Goal: Task Accomplishment & Management: Manage account settings

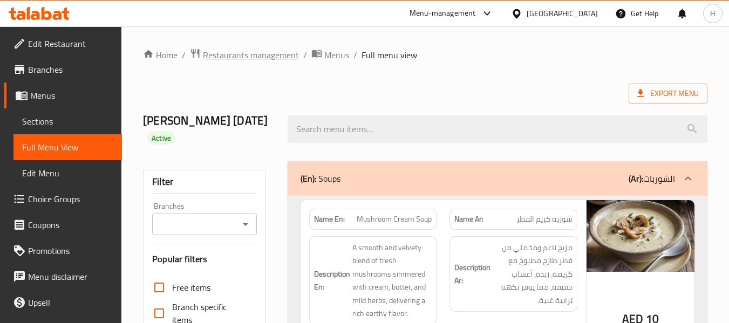
click at [242, 49] on span "Restaurants management" at bounding box center [251, 55] width 96 height 13
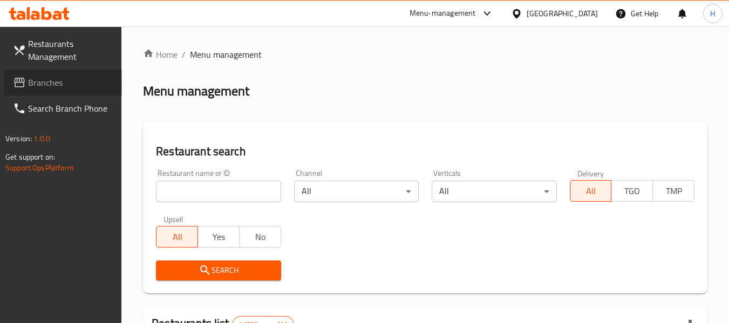
click at [38, 73] on link "Branches" at bounding box center [63, 83] width 118 height 26
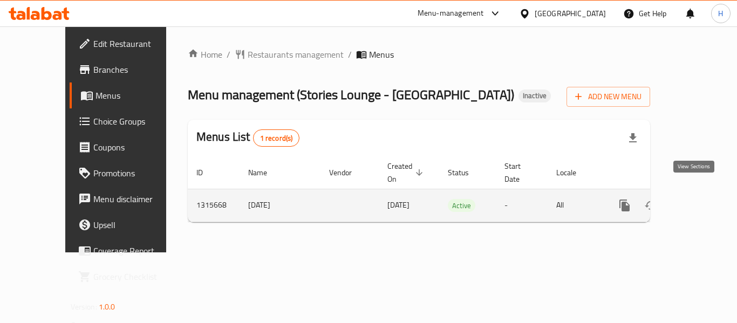
click at [696, 199] on icon "enhanced table" at bounding box center [702, 205] width 13 height 13
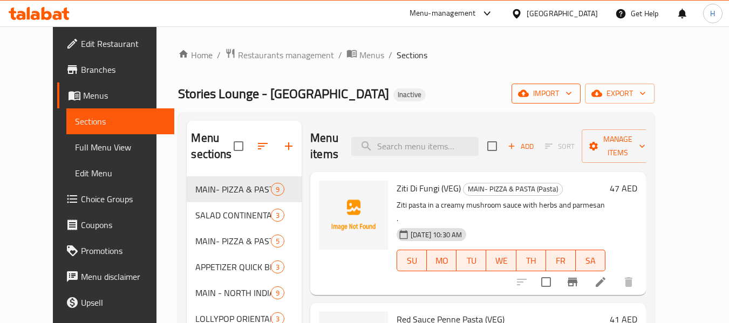
click at [572, 93] on span "import" at bounding box center [546, 93] width 52 height 13
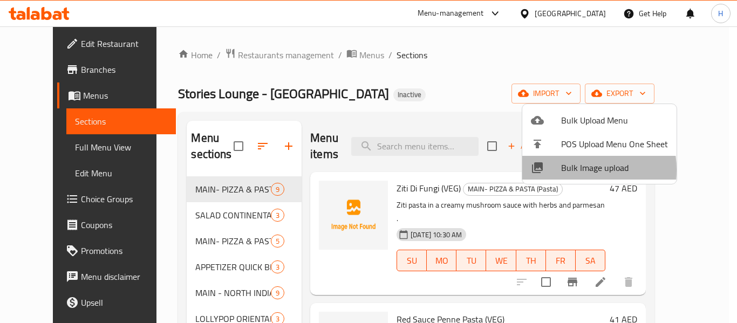
click at [564, 170] on span "Bulk Image upload" at bounding box center [614, 167] width 107 height 13
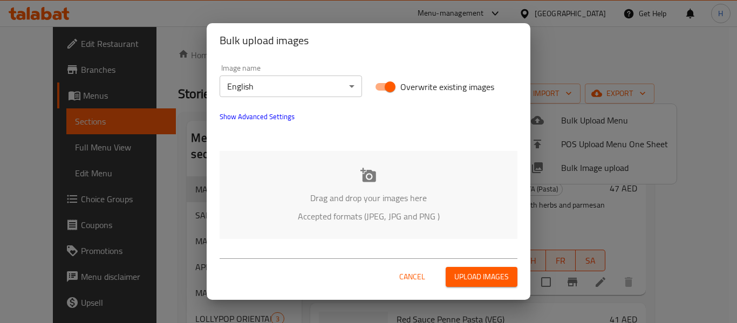
click at [293, 171] on div "Drag and drop your images here Accepted formats (JPEG, JPG and PNG )" at bounding box center [369, 195] width 298 height 88
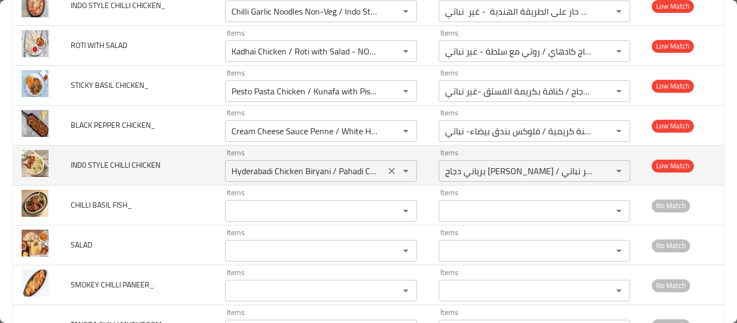
scroll to position [3310, 0]
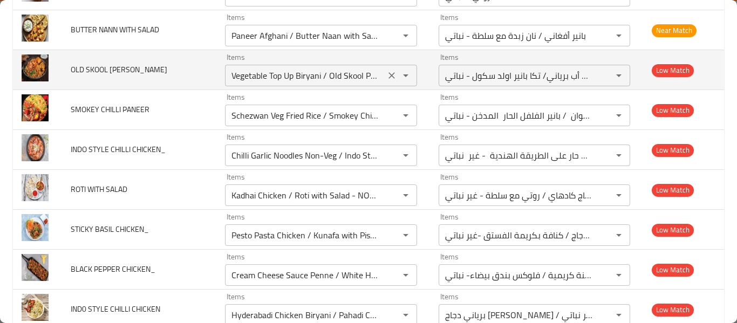
click at [386, 72] on icon "Clear" at bounding box center [391, 75] width 11 height 11
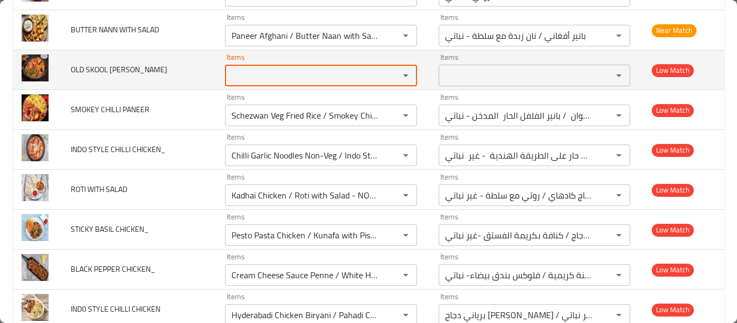
scroll to position [0, 0]
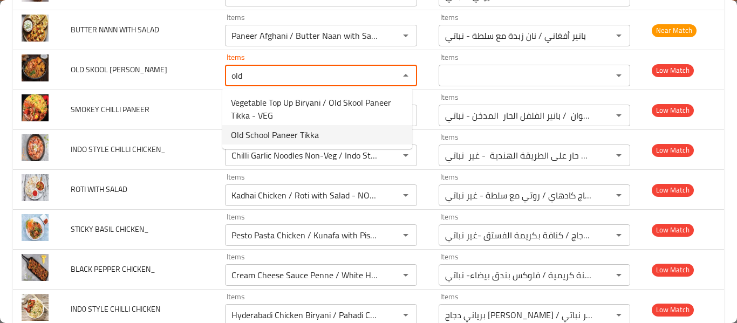
click at [286, 131] on span "Old School Paneer Tikka" at bounding box center [275, 134] width 88 height 13
type TIKKA "Old School Paneer Tikka"
type TIKKA-ar "بانير تيكا اولد سكول"
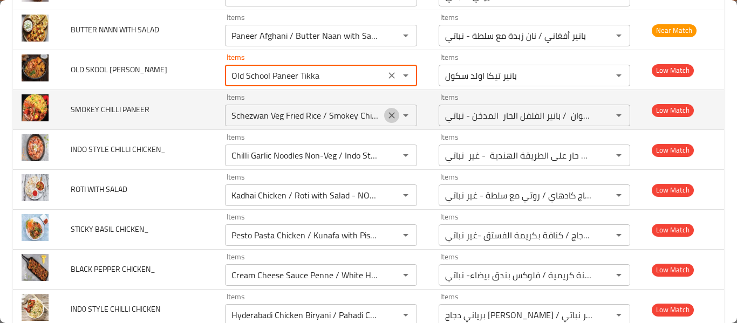
click at [391, 115] on icon "Clear" at bounding box center [391, 115] width 11 height 11
type TIKKA "Old School Paneer Tikka"
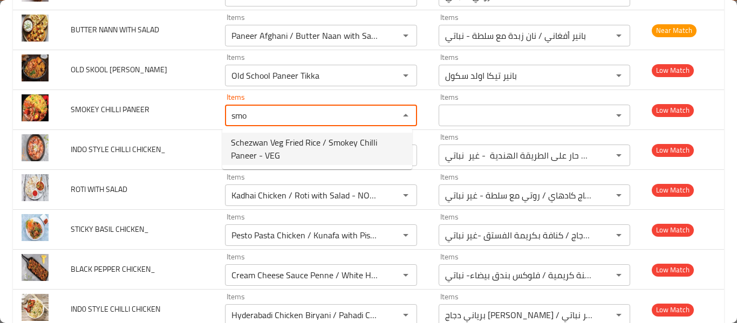
click at [336, 158] on span "Schezwan Veg Fried Rice / Smokey Chilli Paneer - VEG" at bounding box center [317, 149] width 173 height 26
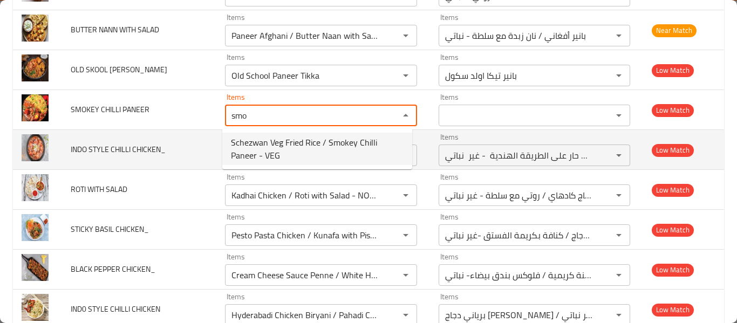
type PANEER "Schezwan Veg Fried Rice / Smokey Chilli Paneer - VEG"
type PANEER-ar "أرز مقلي خضروات السيشوان / بانير الفلفل الحار المدخن - نباتي"
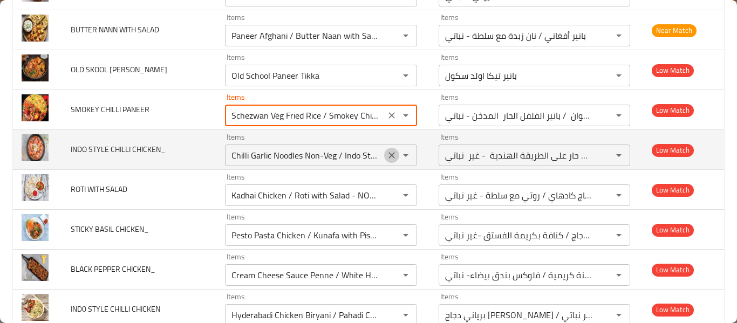
click at [389, 157] on icon "Clear" at bounding box center [392, 155] width 6 height 6
type PANEER "Schezwan Veg Fried Rice / Smokey Chilli Paneer - VEG"
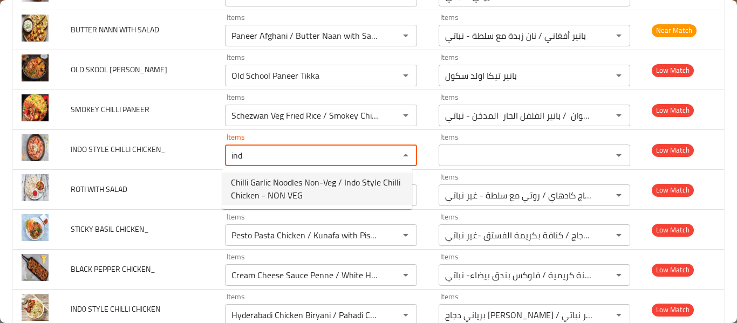
click at [308, 193] on span "Chilli Garlic Noodles Non-Veg / Indo Style Chilli Chicken - NON VEG" at bounding box center [317, 189] width 173 height 26
type CHICKEN_ "Chilli Garlic Noodles Non-Veg / Indo Style Chilli Chicken - NON VEG"
type CHICKEN_-ar "نودلز ثوم و فلفل حار غير نباتية / دجاج فلفل حار على الطريقة الهندية - غير نباتي"
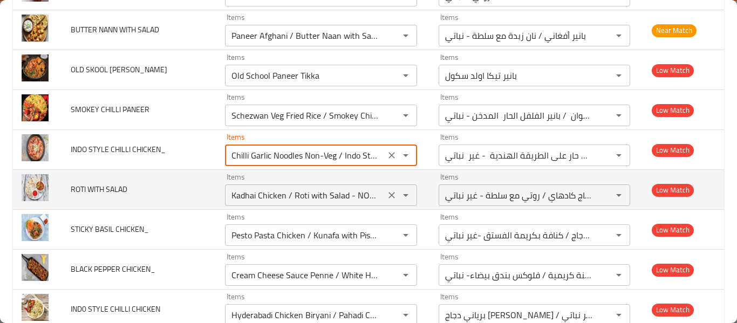
click at [386, 195] on icon "Clear" at bounding box center [391, 195] width 11 height 11
type CHICKEN_ "Chilli Garlic Noodles Non-Veg / Indo Style Chilli Chicken - NON VEG"
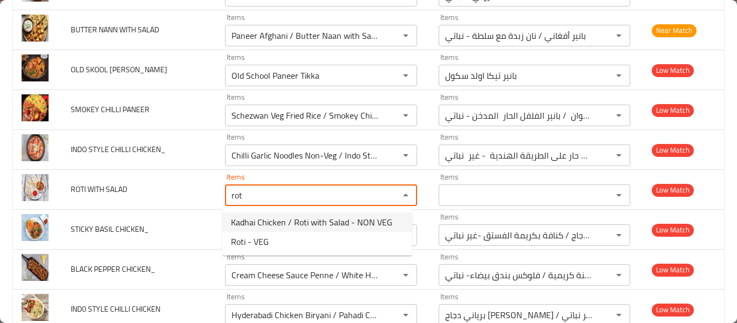
click at [334, 222] on span "Kadhai Chicken / Roti with Salad - NON VEG" at bounding box center [311, 222] width 161 height 13
type SALAD "Kadhai Chicken / Roti with Salad - NON VEG"
type SALAD-ar "دجاج كادهاي / روتي مع سلطة - غير نباتي"
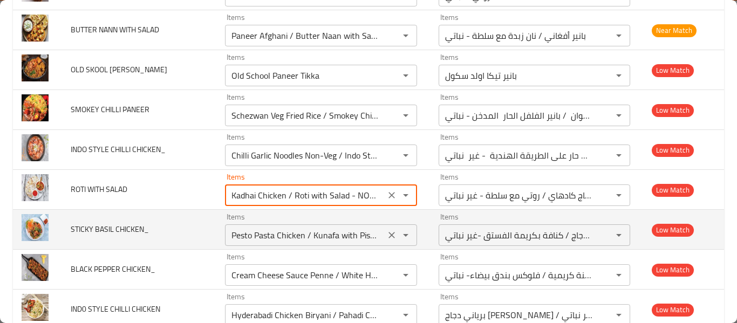
type SALAD "Kadhai Chicken / Roti with Salad - NON VEG"
click at [314, 240] on CHICKEN_ "Pesto Pasta Chicken / Kunafa with Pistachio Cream - NON VEG" at bounding box center [304, 235] width 153 height 15
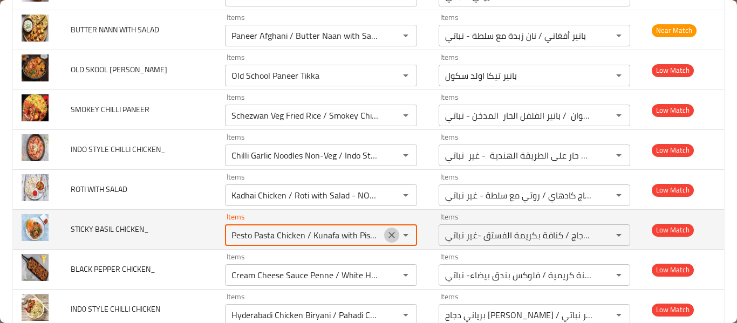
click at [386, 233] on icon "Clear" at bounding box center [391, 235] width 11 height 11
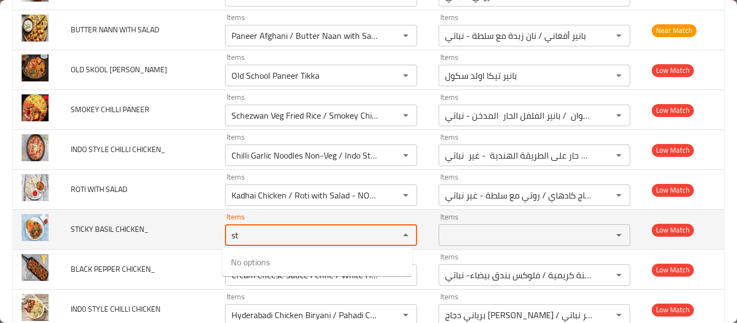
type CHICKEN_ "s"
type CHICKEN_ "bas"
click at [159, 235] on td "STICKY BASIL CHICKEN_" at bounding box center [139, 230] width 154 height 40
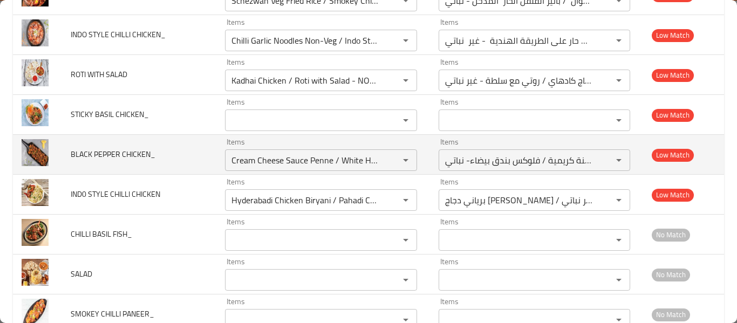
scroll to position [3454, 0]
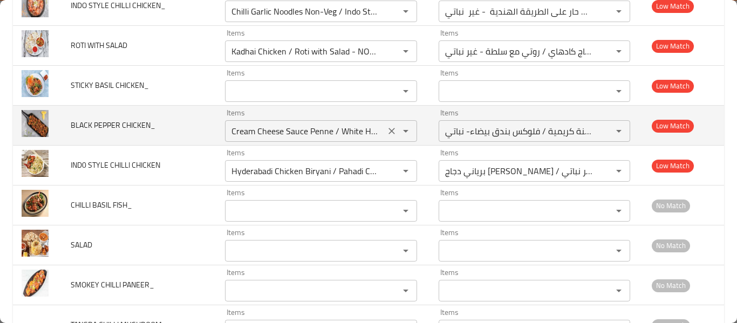
click at [399, 138] on icon "Open" at bounding box center [405, 131] width 13 height 13
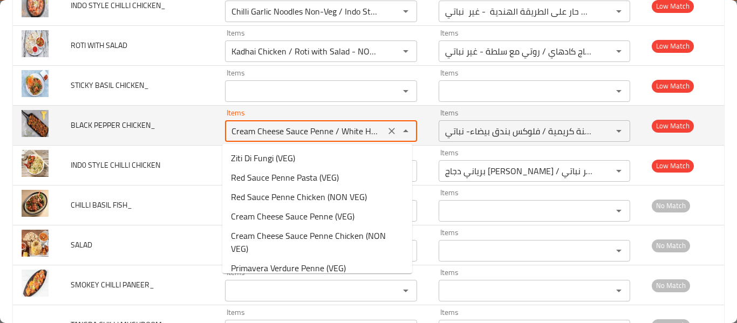
scroll to position [0, 59]
click at [389, 135] on icon "Clear" at bounding box center [391, 131] width 11 height 11
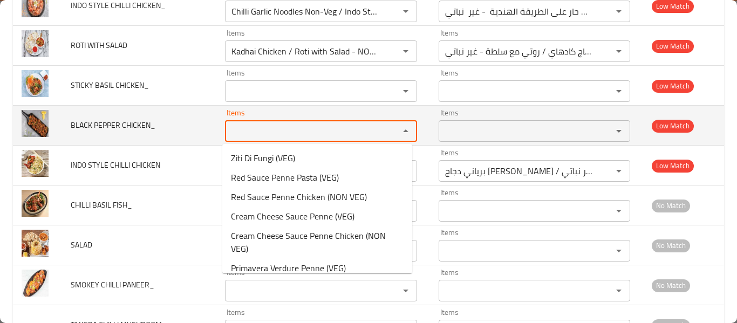
scroll to position [0, 0]
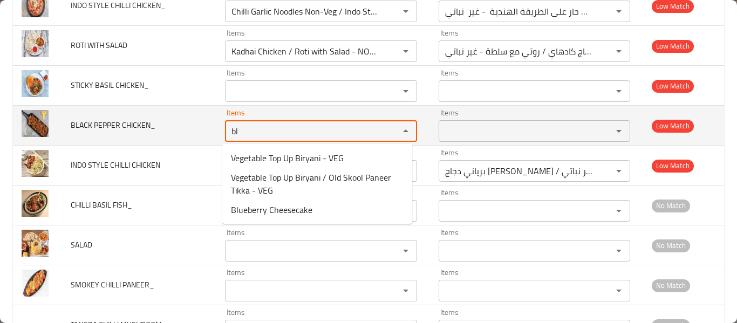
type CHICKEN_ "b"
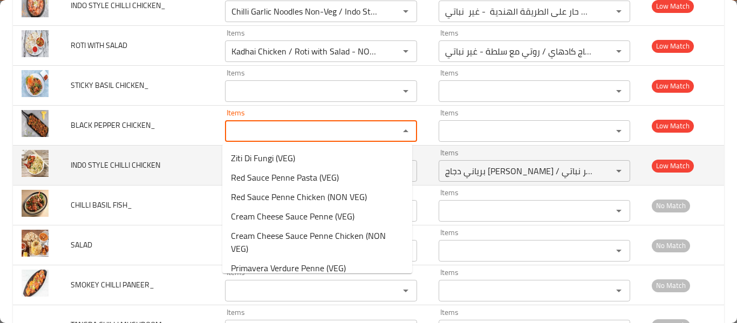
click at [150, 162] on span "IND0 STYLE CHILLI CHICKEN" at bounding box center [116, 165] width 90 height 14
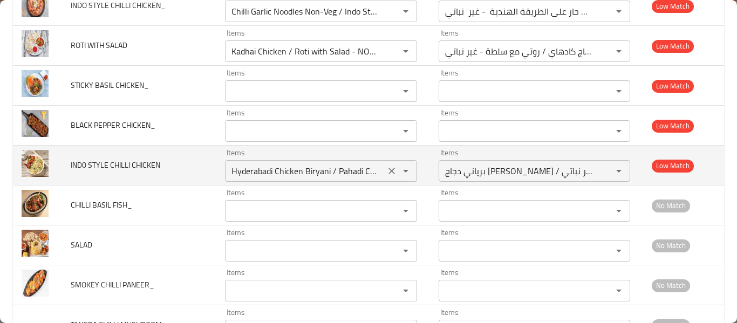
click at [388, 167] on icon "Clear" at bounding box center [391, 171] width 11 height 11
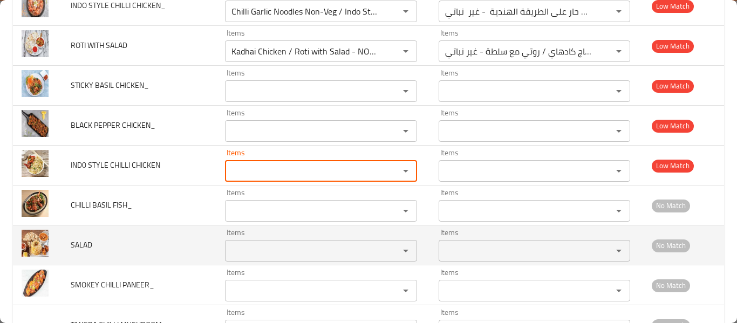
click at [260, 253] on input "Items" at bounding box center [304, 250] width 153 height 15
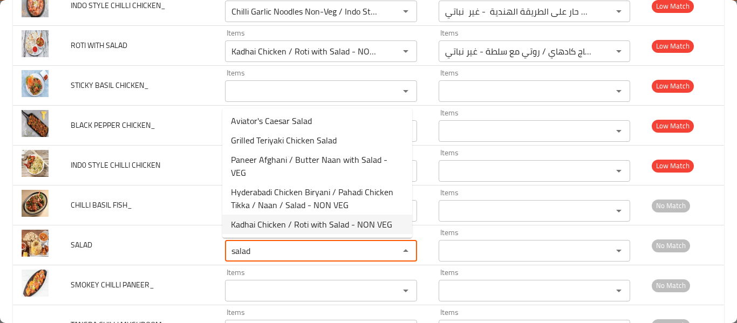
scroll to position [2, 0]
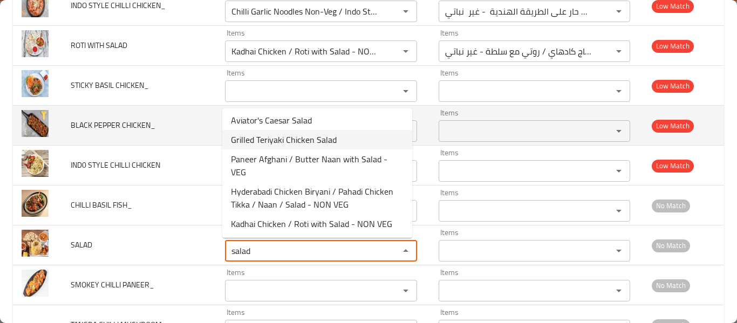
click at [284, 141] on span "Grilled Teriyaki Chicken Salad" at bounding box center [284, 139] width 106 height 13
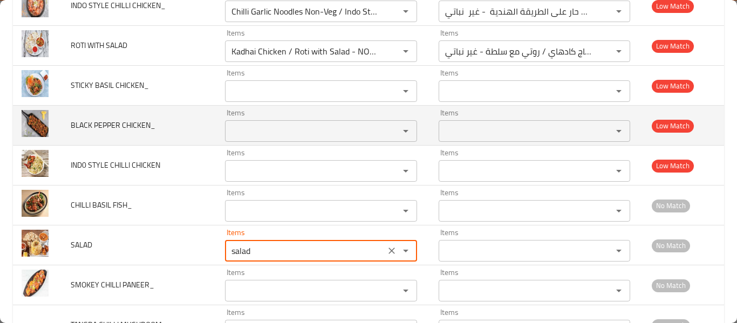
type input "Grilled Teriyaki Chicken Salad"
type input "سلطة دجاج ترياكي مشوي"
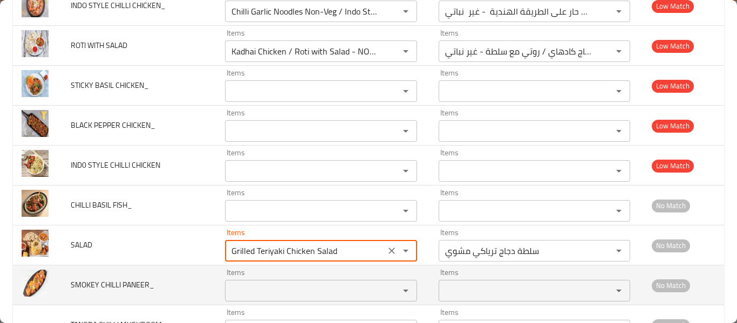
type input "Grilled Teriyaki Chicken Salad"
click at [262, 293] on PANEER_ "Items" at bounding box center [304, 290] width 153 height 15
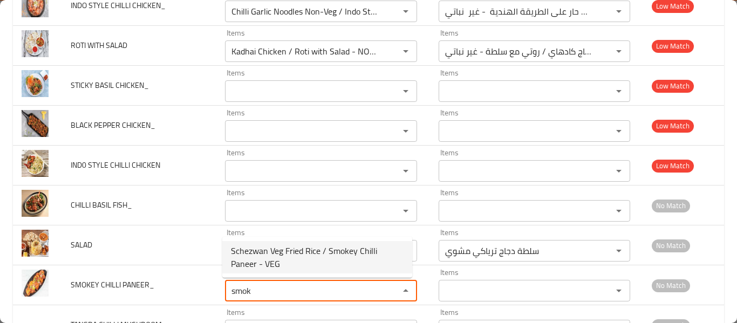
click at [265, 249] on span "Schezwan Veg Fried Rice / Smokey Chilli Paneer - VEG" at bounding box center [317, 258] width 173 height 26
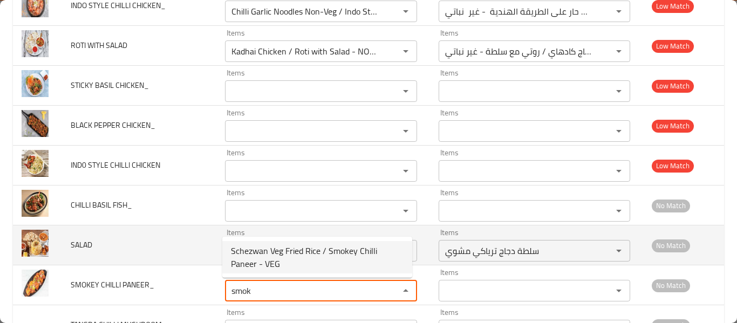
type PANEER_ "Schezwan Veg Fried Rice / Smokey Chilli Paneer - VEG"
type PANEER_-ar "أرز مقلي خضروات السيشوان / بانير الفلفل الحار المدخن - نباتي"
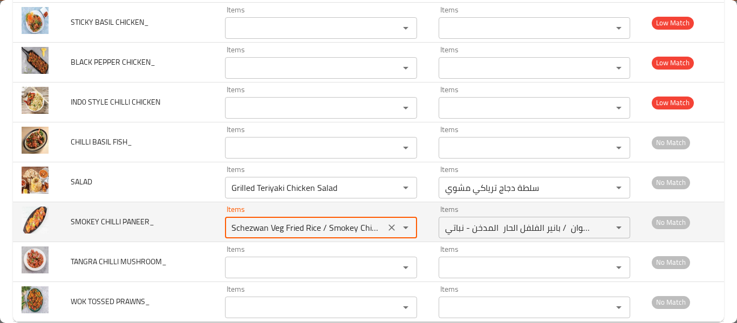
scroll to position [3538, 0]
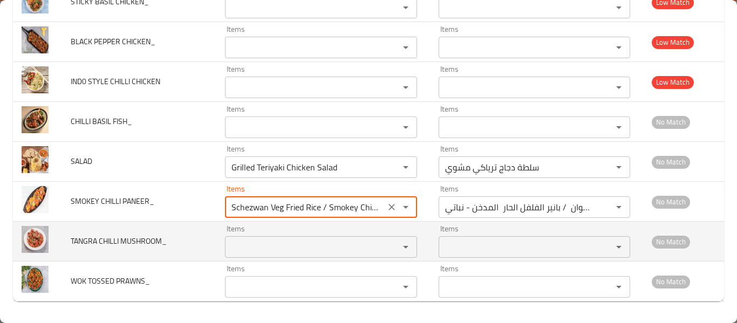
click at [275, 237] on div "Items" at bounding box center [321, 247] width 192 height 22
type PANEER_ "Schezwan Veg Fried Rice / Smokey Chilli Paneer - VEG"
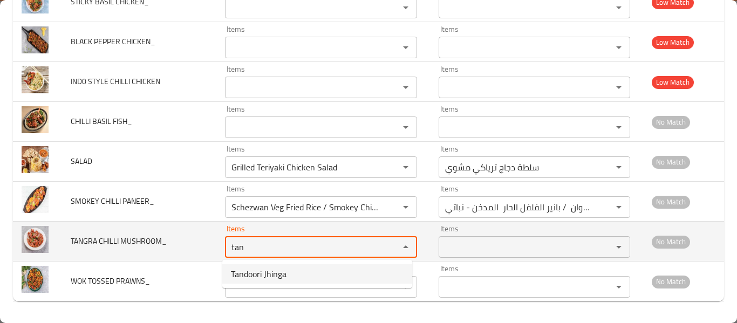
click at [235, 248] on MUSHROOM_ "tan" at bounding box center [304, 247] width 153 height 15
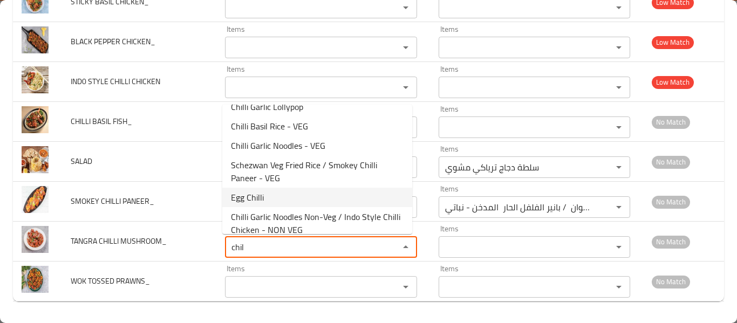
scroll to position [22, 0]
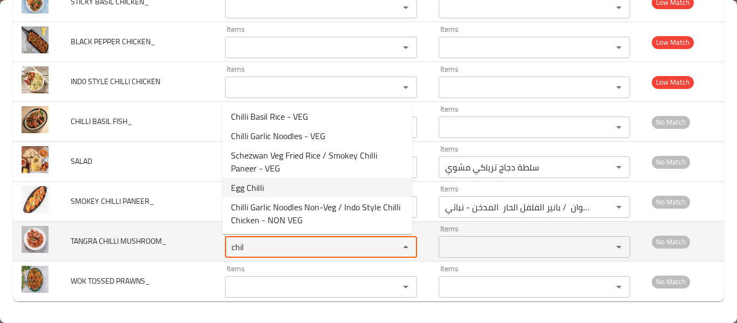
type MUSHROOM_ "chil"
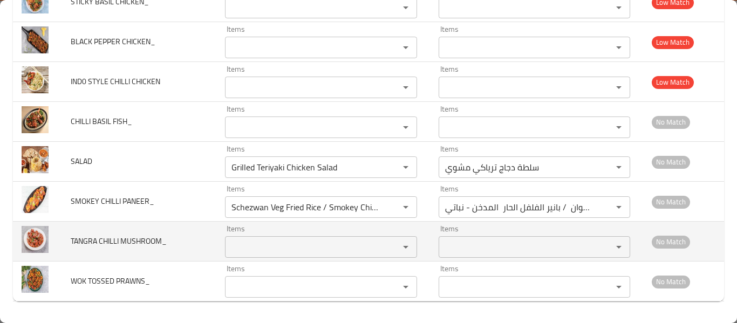
click at [47, 259] on td "enhanced table" at bounding box center [37, 242] width 49 height 40
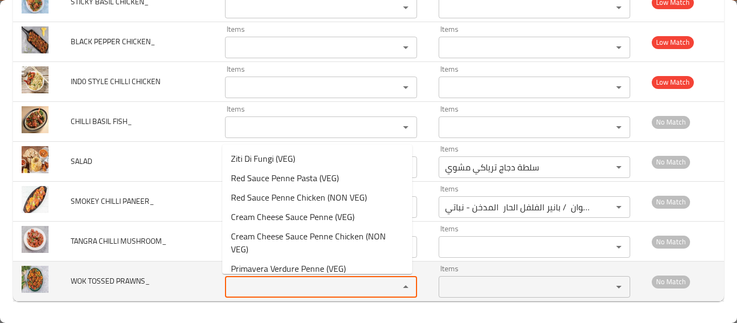
click at [275, 280] on PRAWNS_ "Items" at bounding box center [304, 287] width 153 height 15
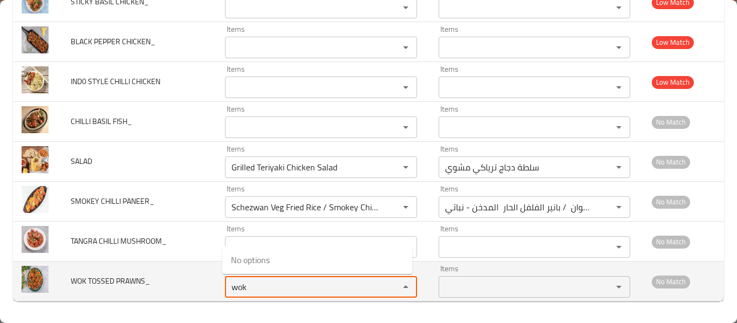
type PRAWNS_ "wok"
click at [119, 280] on span "WOK TOSSED PRAWNS_" at bounding box center [110, 281] width 79 height 14
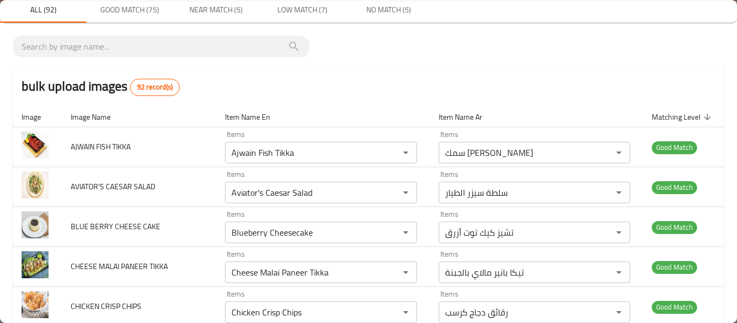
scroll to position [0, 0]
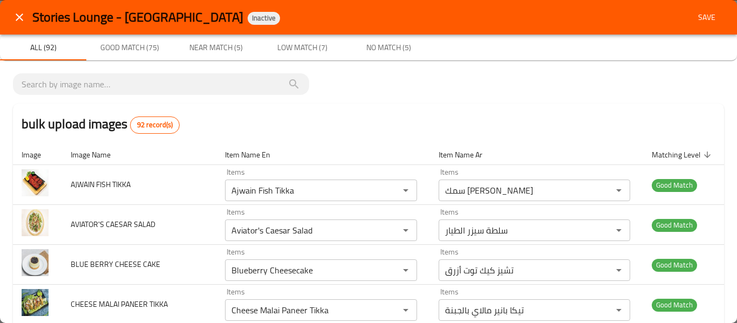
click at [716, 17] on button "Save" at bounding box center [707, 18] width 35 height 20
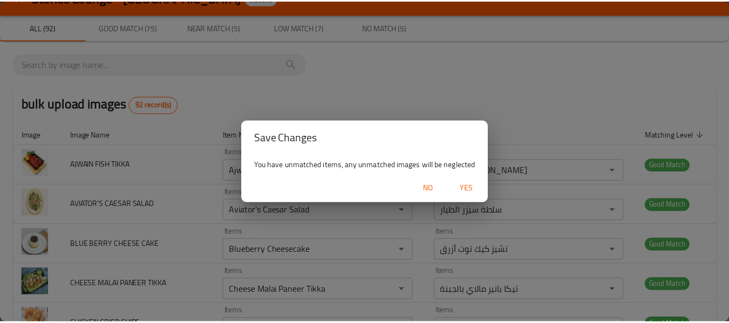
scroll to position [22, 0]
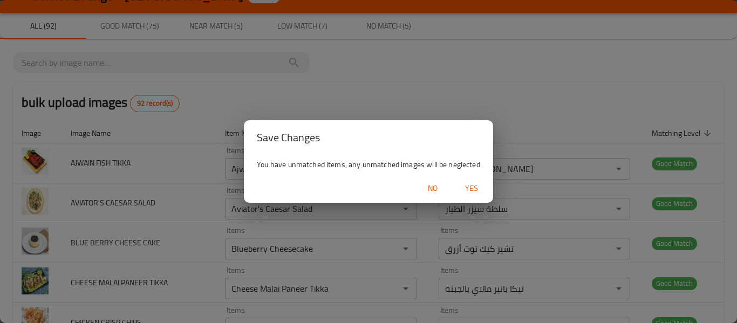
click at [481, 185] on span "Yes" at bounding box center [472, 188] width 26 height 13
click at [481, 185] on span "button" at bounding box center [472, 189] width 26 height 11
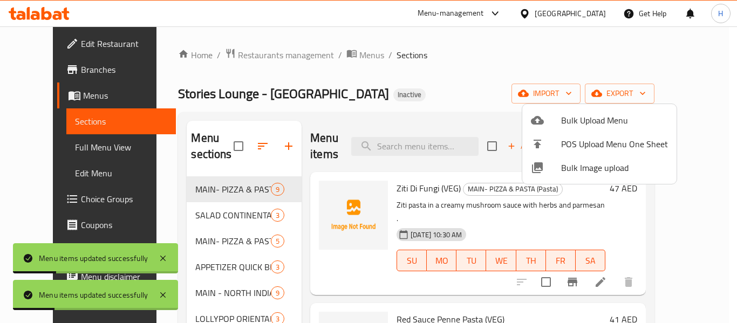
click at [61, 153] on div at bounding box center [368, 161] width 737 height 323
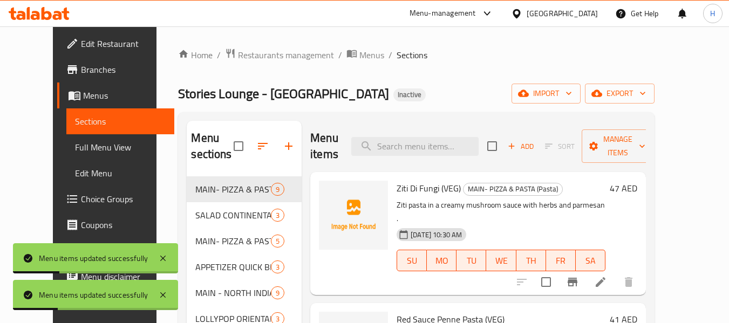
click at [75, 153] on span "Full Menu View" at bounding box center [120, 147] width 91 height 13
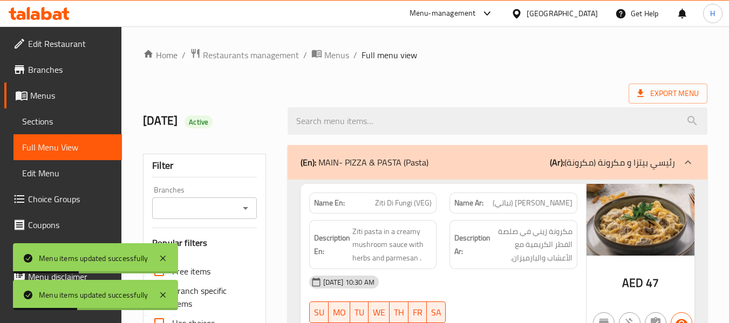
click at [46, 115] on span "Sections" at bounding box center [67, 121] width 91 height 13
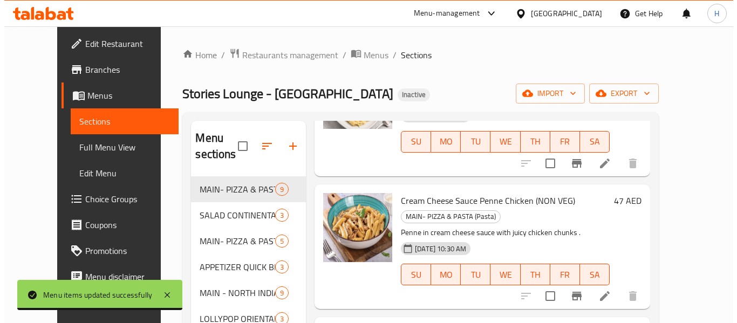
scroll to position [671, 0]
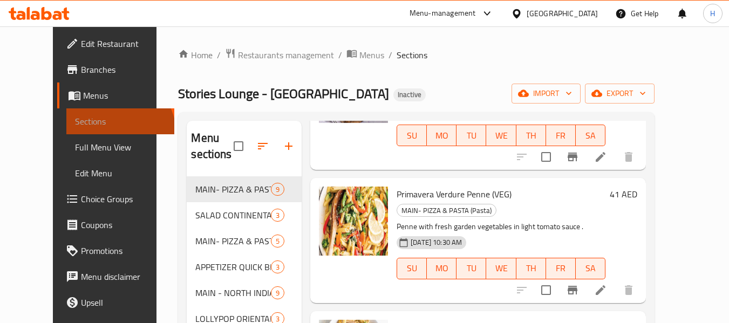
click at [66, 132] on link "Sections" at bounding box center [120, 121] width 108 height 26
click at [75, 148] on span "Full Menu View" at bounding box center [120, 147] width 91 height 13
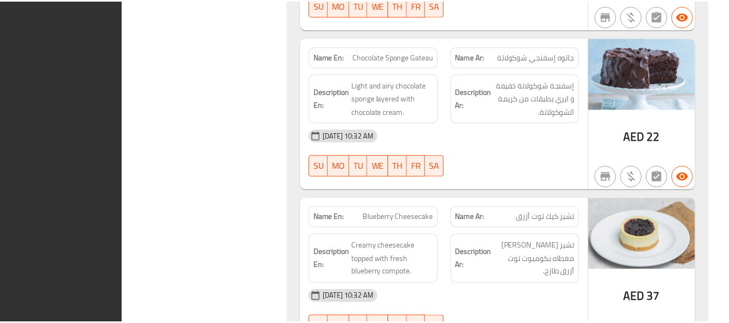
scroll to position [16500, 0]
